Goal: Information Seeking & Learning: Learn about a topic

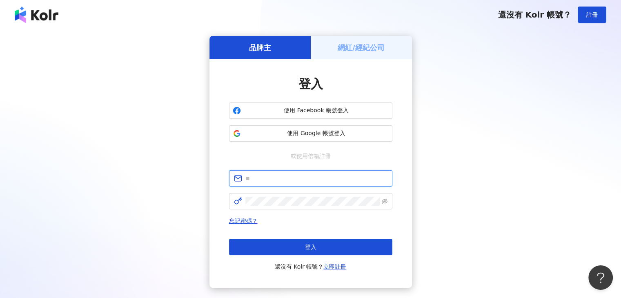
type input "**********"
click at [560, 104] on div "**********" at bounding box center [310, 162] width 601 height 252
click at [527, 152] on div "**********" at bounding box center [310, 162] width 601 height 252
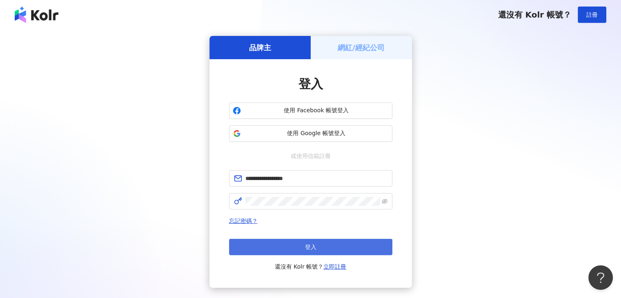
click at [292, 253] on button "登入" at bounding box center [310, 247] width 163 height 16
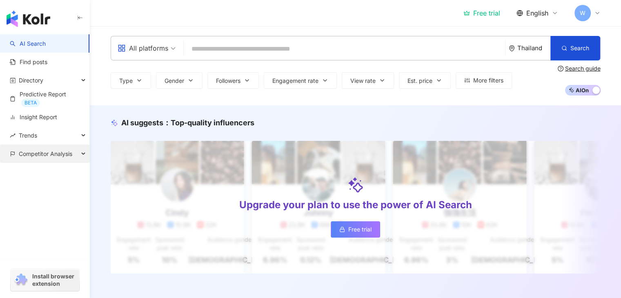
click at [60, 150] on span "Competitor Analysis" at bounding box center [45, 153] width 53 height 18
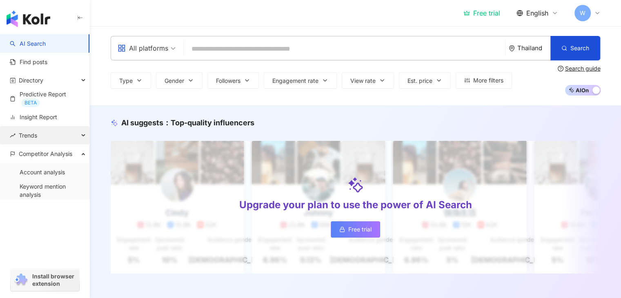
click at [69, 136] on div "Trends" at bounding box center [44, 135] width 89 height 18
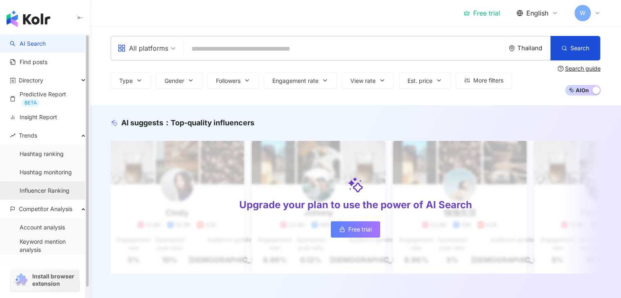
click at [44, 187] on link "Influencer Ranking" at bounding box center [45, 191] width 50 height 8
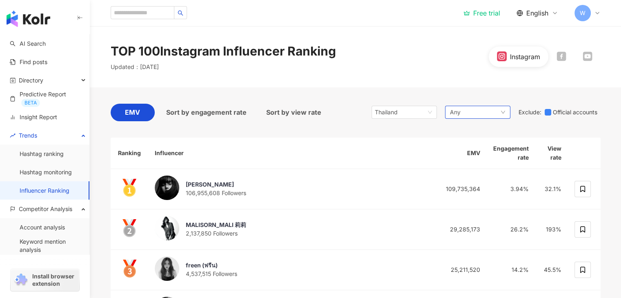
click at [471, 113] on div "Any" at bounding box center [477, 112] width 65 height 13
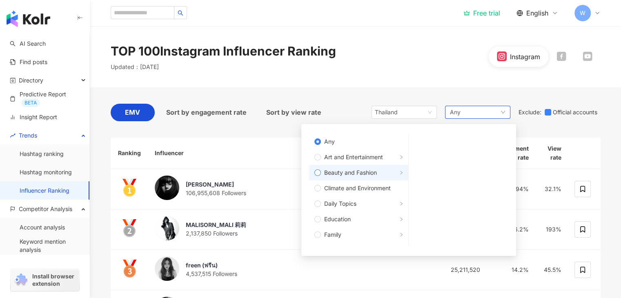
click at [341, 171] on span "Beauty and Fashion" at bounding box center [350, 172] width 53 height 9
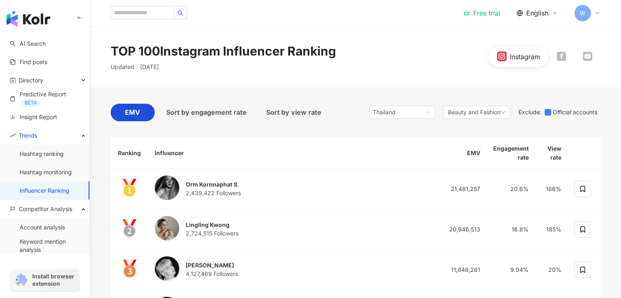
click at [418, 36] on div "TOP 100 Instagram Influencer Ranking Updated ： October 2025 Instagram" at bounding box center [355, 56] width 531 height 61
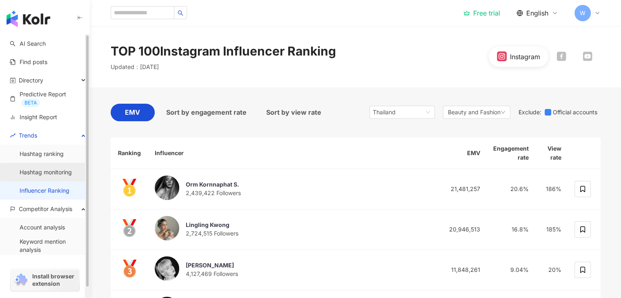
click at [62, 171] on link "Hashtag monitoring" at bounding box center [46, 172] width 52 height 8
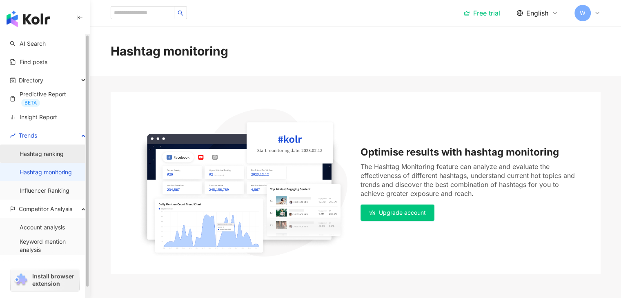
click at [47, 157] on link "Hashtag ranking" at bounding box center [42, 154] width 44 height 8
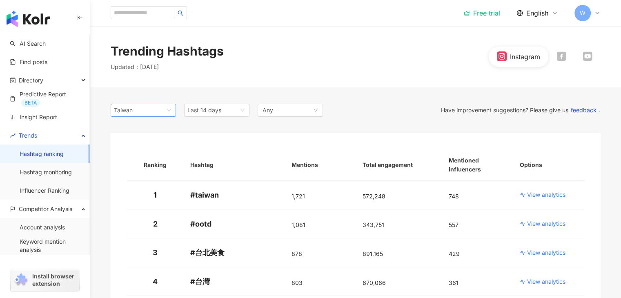
click at [169, 111] on span "Taiwan" at bounding box center [143, 110] width 59 height 12
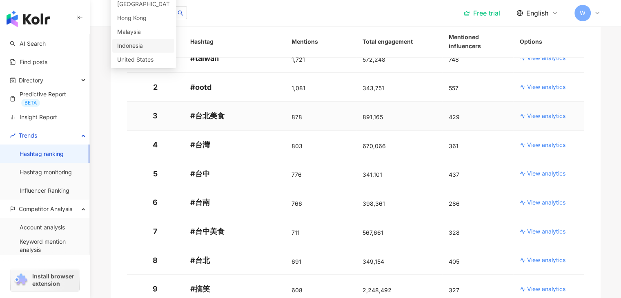
scroll to position [122, 0]
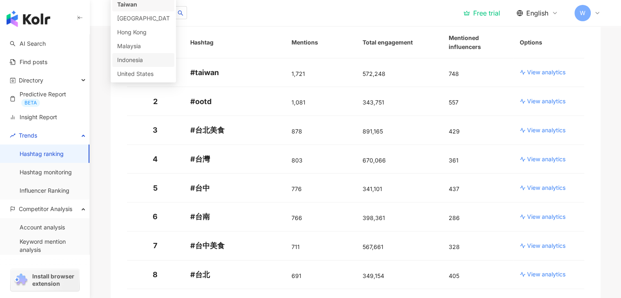
click at [104, 110] on div "Taiwan my id us Taiwan Japan Hong Kong Malaysia Indonesia United States Last 14…" at bounding box center [355, 282] width 522 height 634
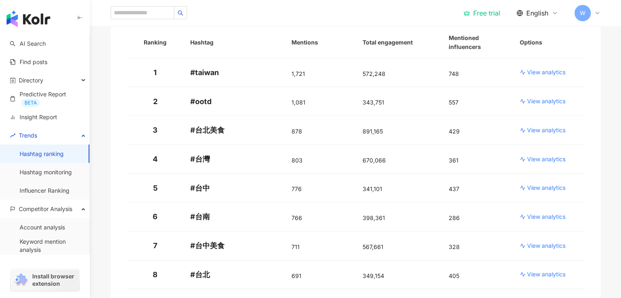
scroll to position [0, 0]
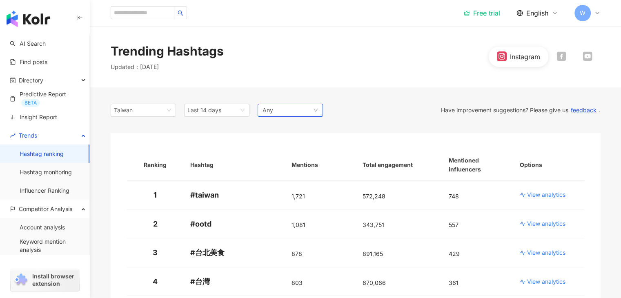
click at [292, 114] on div "Any" at bounding box center [290, 110] width 65 height 13
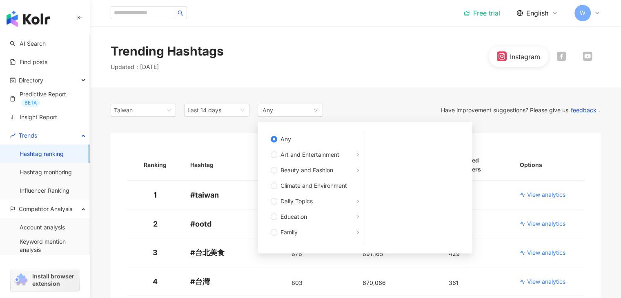
click at [287, 84] on div "Trending Hashtags Updated ： 10/10/25 Instagram" at bounding box center [355, 56] width 531 height 61
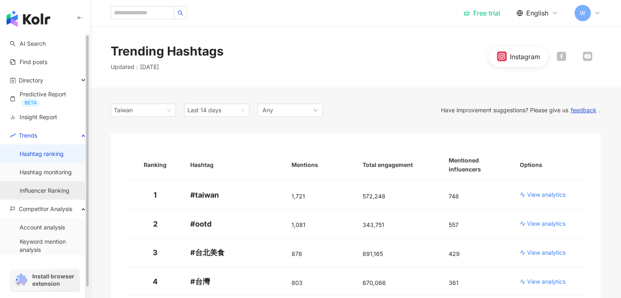
click at [39, 195] on link "Influencer Ranking" at bounding box center [45, 191] width 50 height 8
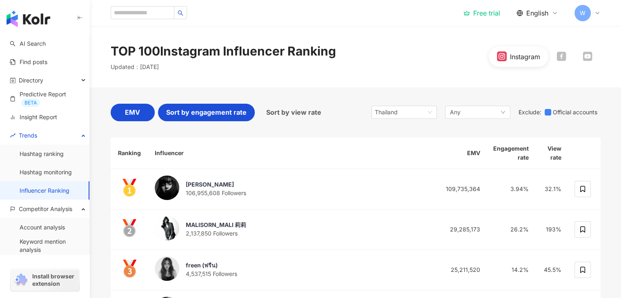
click at [231, 113] on span "Sort by engagement rate" at bounding box center [206, 112] width 80 height 10
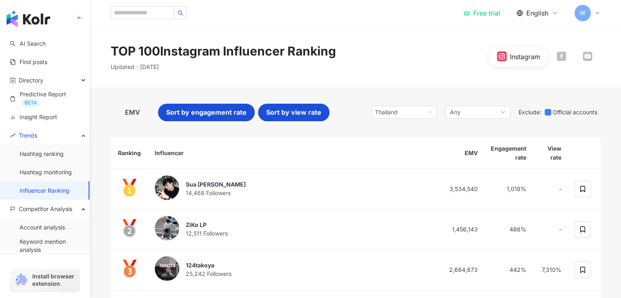
click at [277, 113] on span "Sort by view rate" at bounding box center [293, 112] width 55 height 10
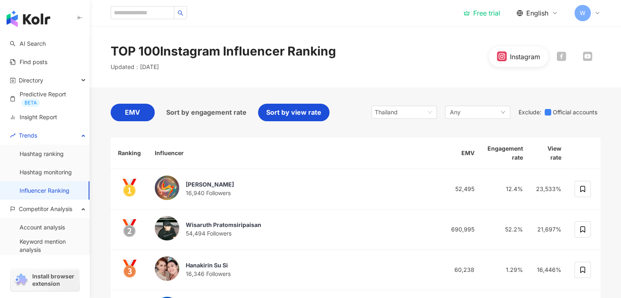
click at [142, 116] on div "EMV" at bounding box center [133, 113] width 44 height 18
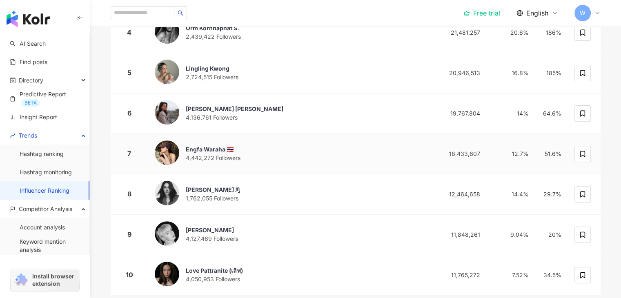
scroll to position [258, 0]
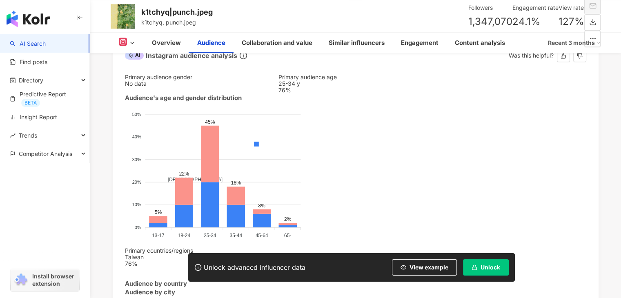
scroll to position [1097, 0]
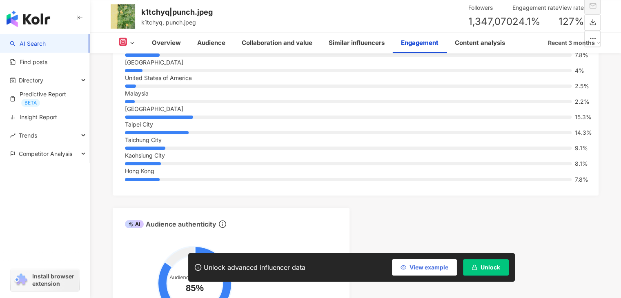
click at [415, 264] on span "View example" at bounding box center [428, 267] width 39 height 7
click at [420, 264] on span "View example" at bounding box center [428, 267] width 39 height 7
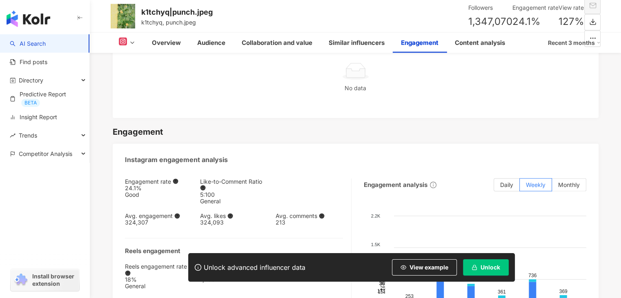
scroll to position [2041, 0]
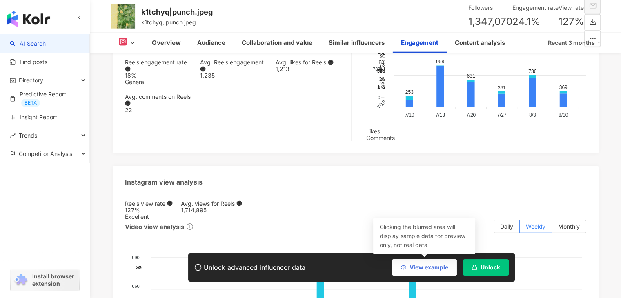
click at [421, 268] on span "View example" at bounding box center [428, 267] width 39 height 7
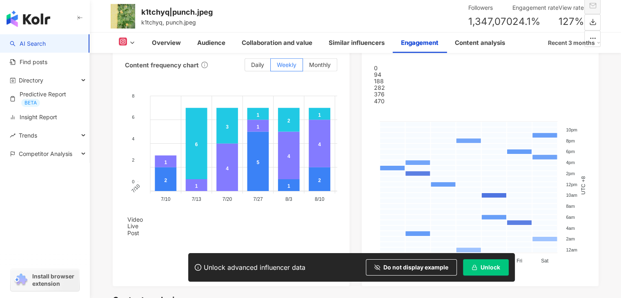
scroll to position [2239, 0]
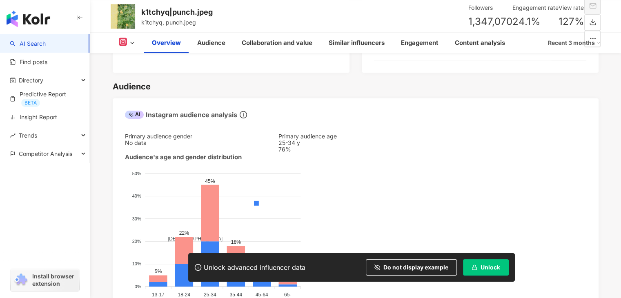
scroll to position [607, 0]
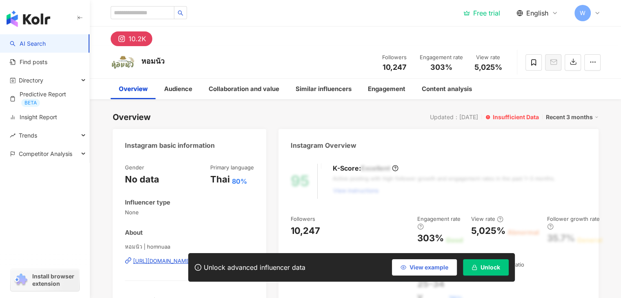
click at [423, 271] on button "View example" at bounding box center [424, 267] width 65 height 16
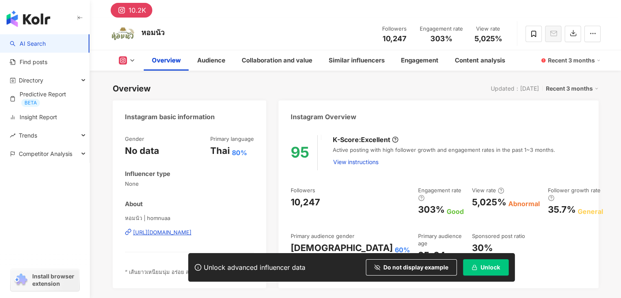
scroll to position [41, 0]
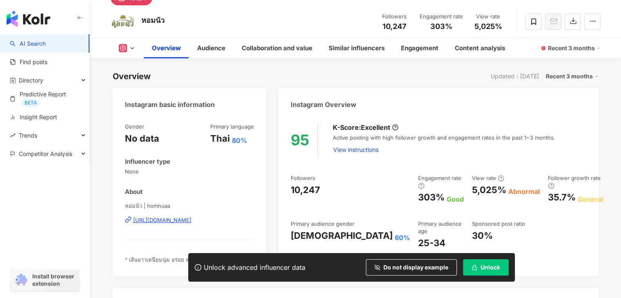
click at [180, 222] on div "[URL][DOMAIN_NAME]" at bounding box center [162, 219] width 58 height 7
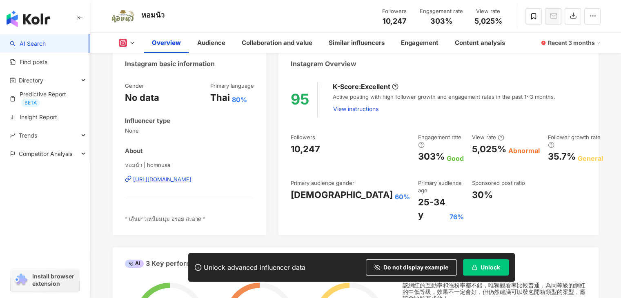
scroll to position [0, 0]
